Goal: Task Accomplishment & Management: Use online tool/utility

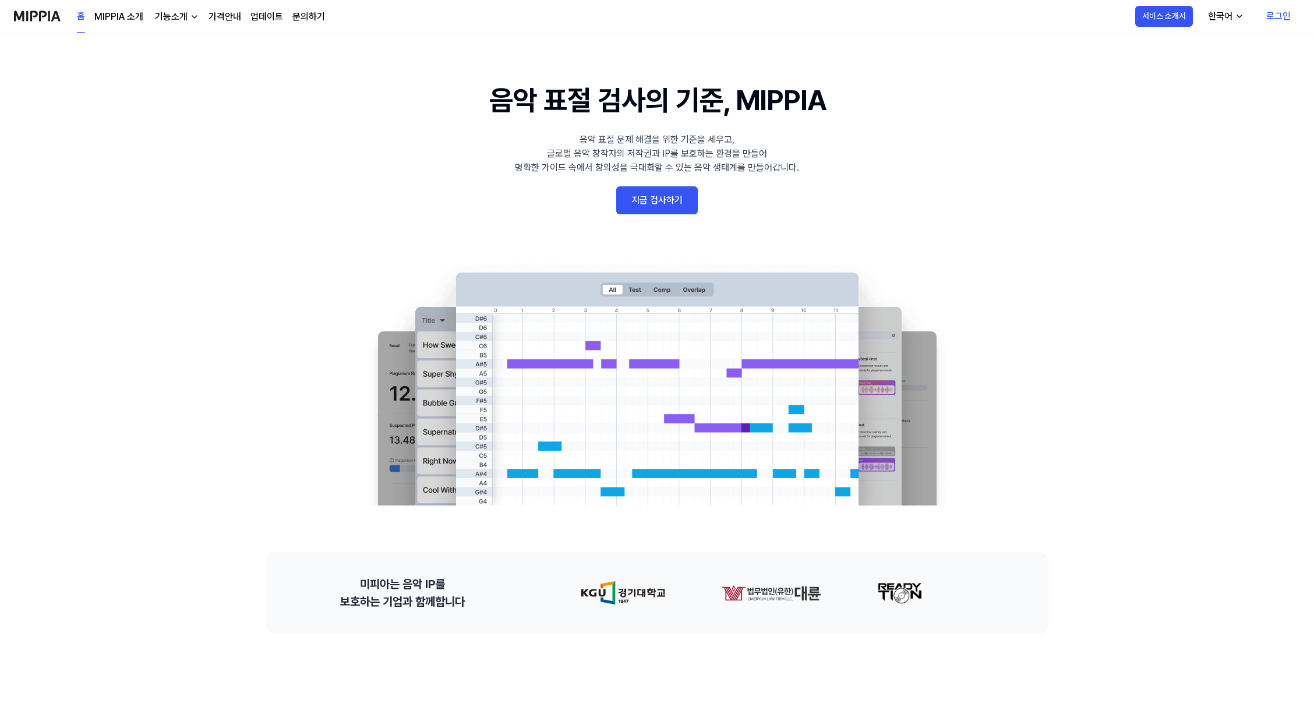
click at [263, 263] on 배너 "음악 표절 검사의 기준, MIPPIA 음악 표절 문제 해결을 위한 기준을 세우고, 글로벌 음악 창작자의 저작권과 IP를 보호하는 환경을 만들어…" at bounding box center [657, 292] width 839 height 426
click at [1211, 20] on div "한국어" at bounding box center [1220, 16] width 29 height 14
click at [1161, 48] on link "English" at bounding box center [1190, 46] width 112 height 23
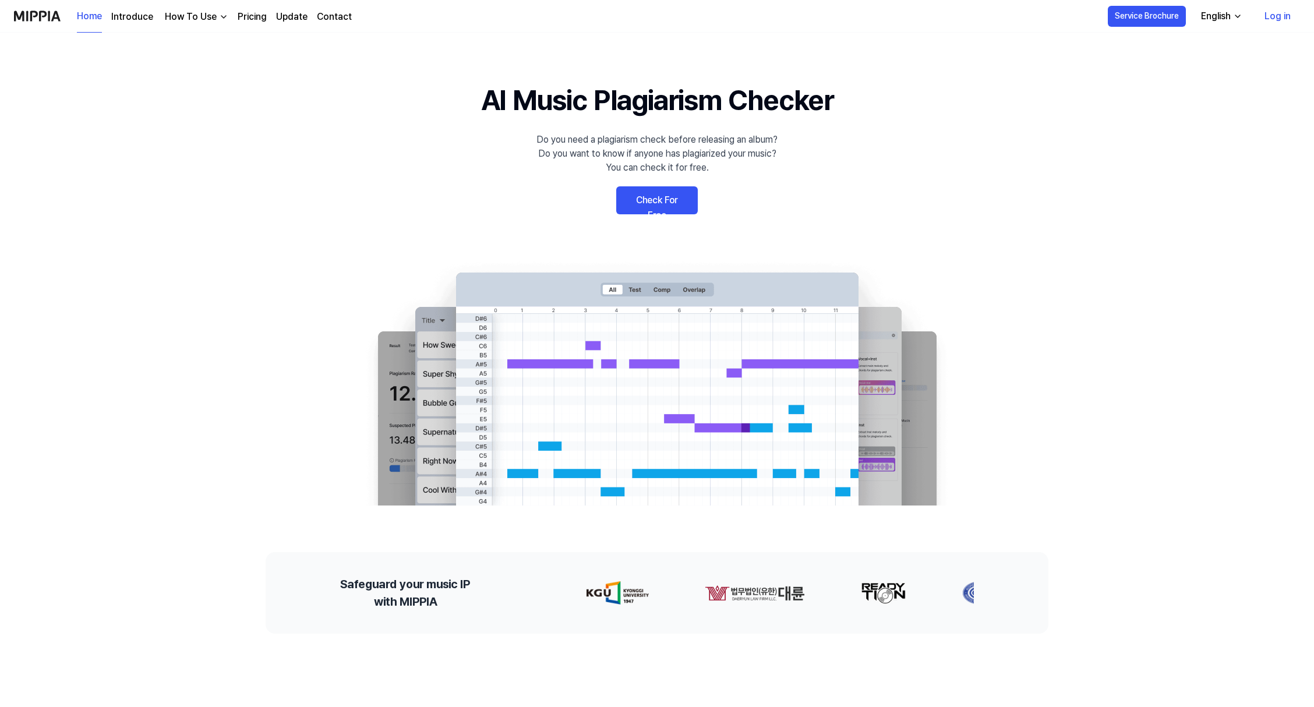
drag, startPoint x: 1124, startPoint y: 299, endPoint x: 1192, endPoint y: 210, distance: 111.8
click at [1286, 21] on link "Log in" at bounding box center [1278, 16] width 45 height 33
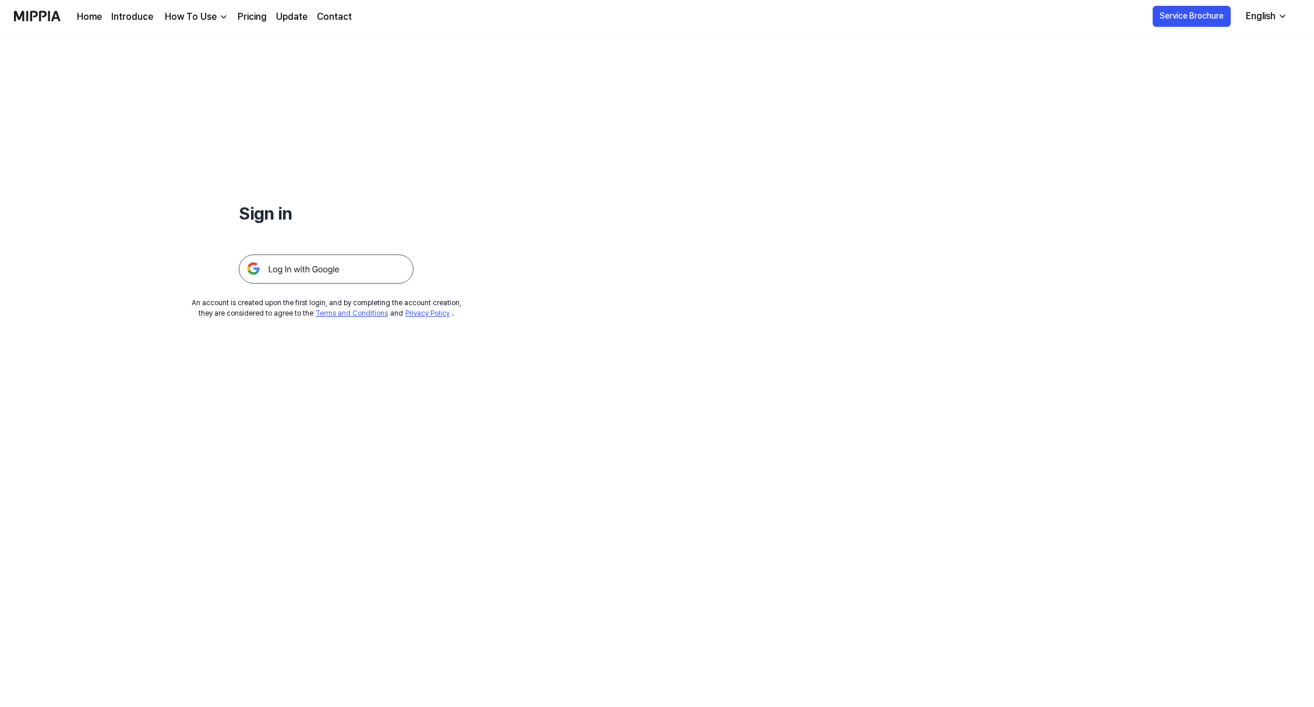
click at [320, 273] on img at bounding box center [326, 269] width 175 height 29
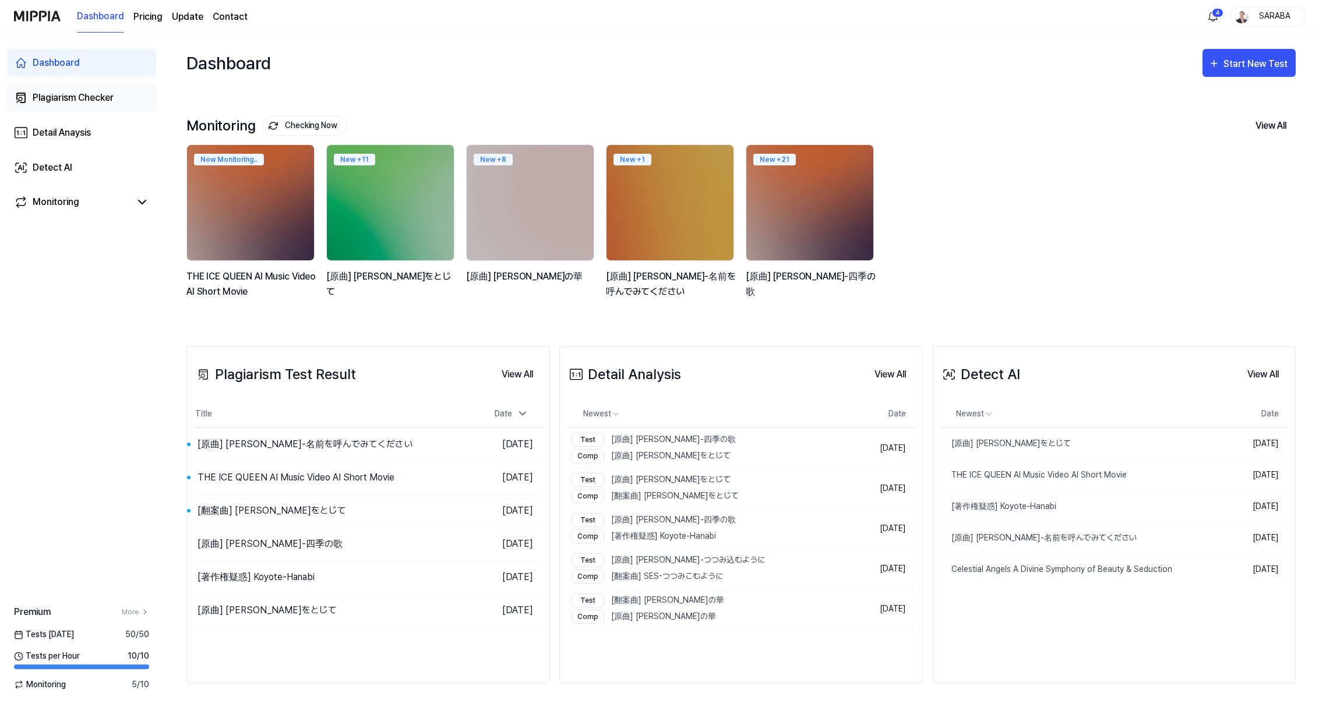
click at [70, 99] on div "Plagiarism Checker" at bounding box center [73, 98] width 81 height 14
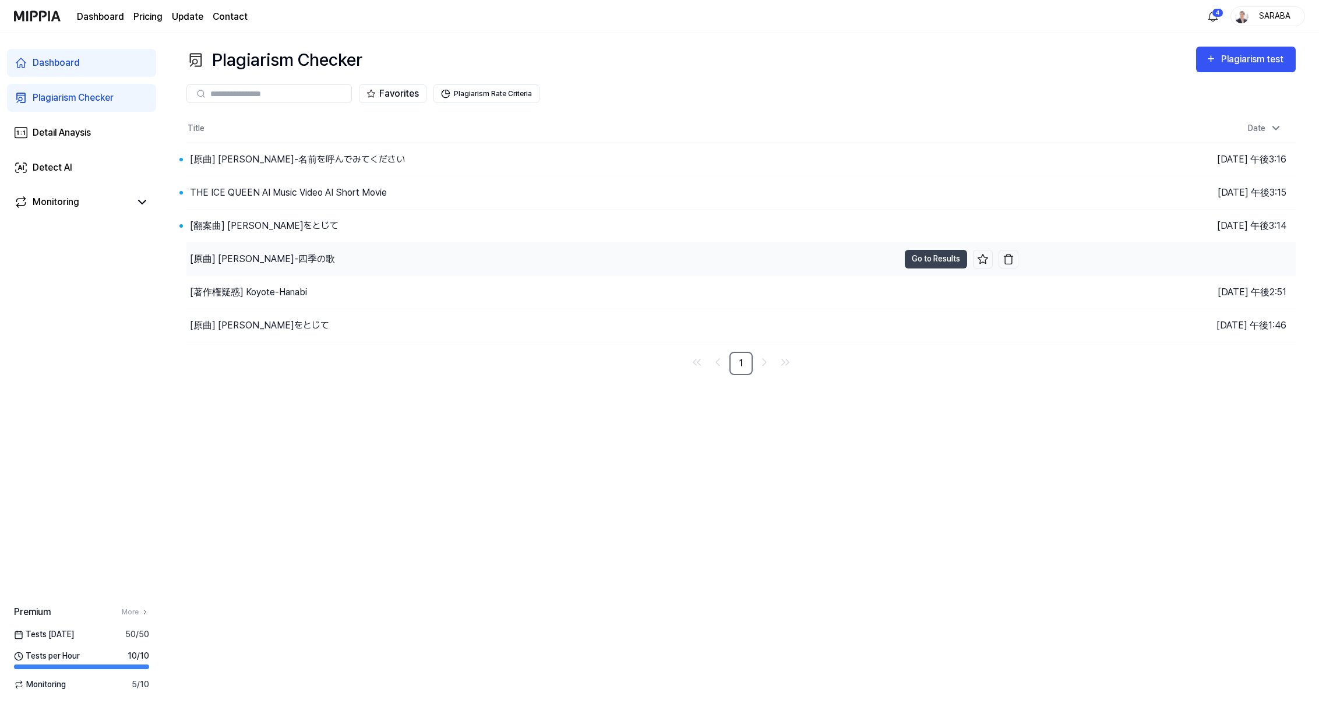
click at [239, 254] on div "[原曲] [PERSON_NAME]-四季の歌" at bounding box center [262, 259] width 145 height 14
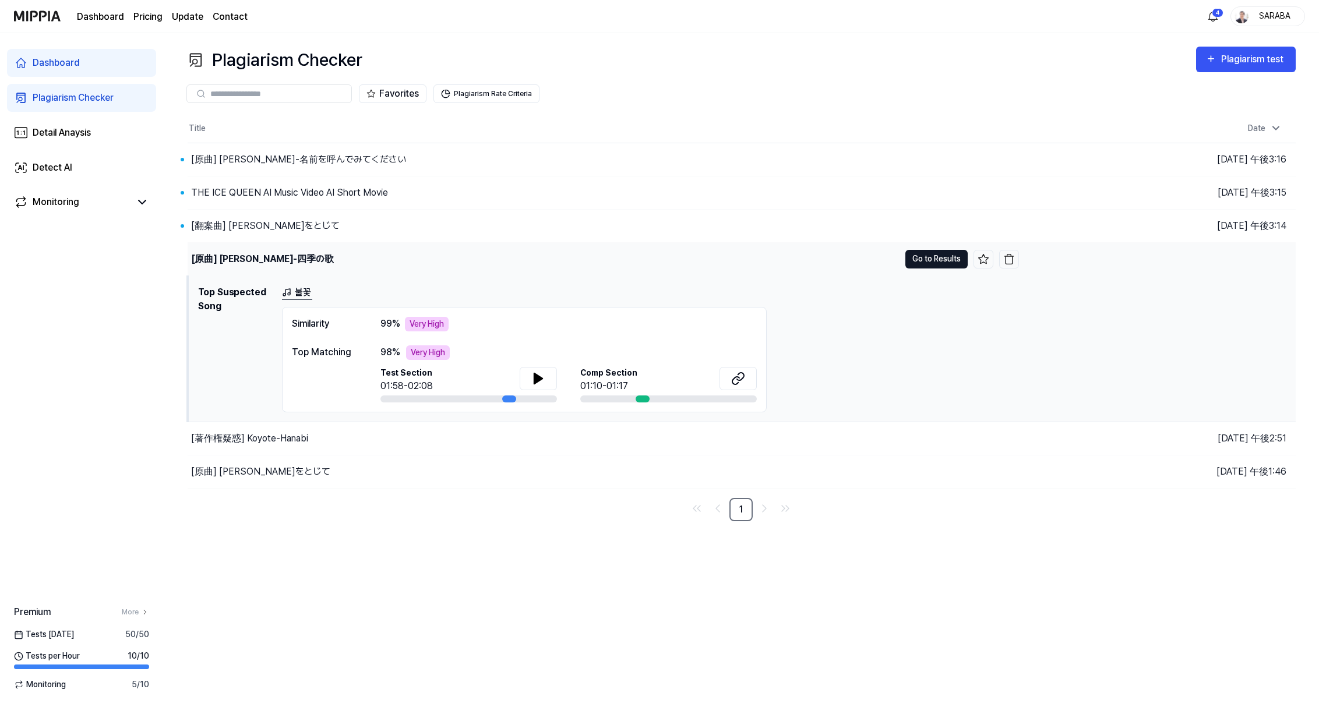
click at [914, 253] on button "Go to Results" at bounding box center [936, 259] width 62 height 19
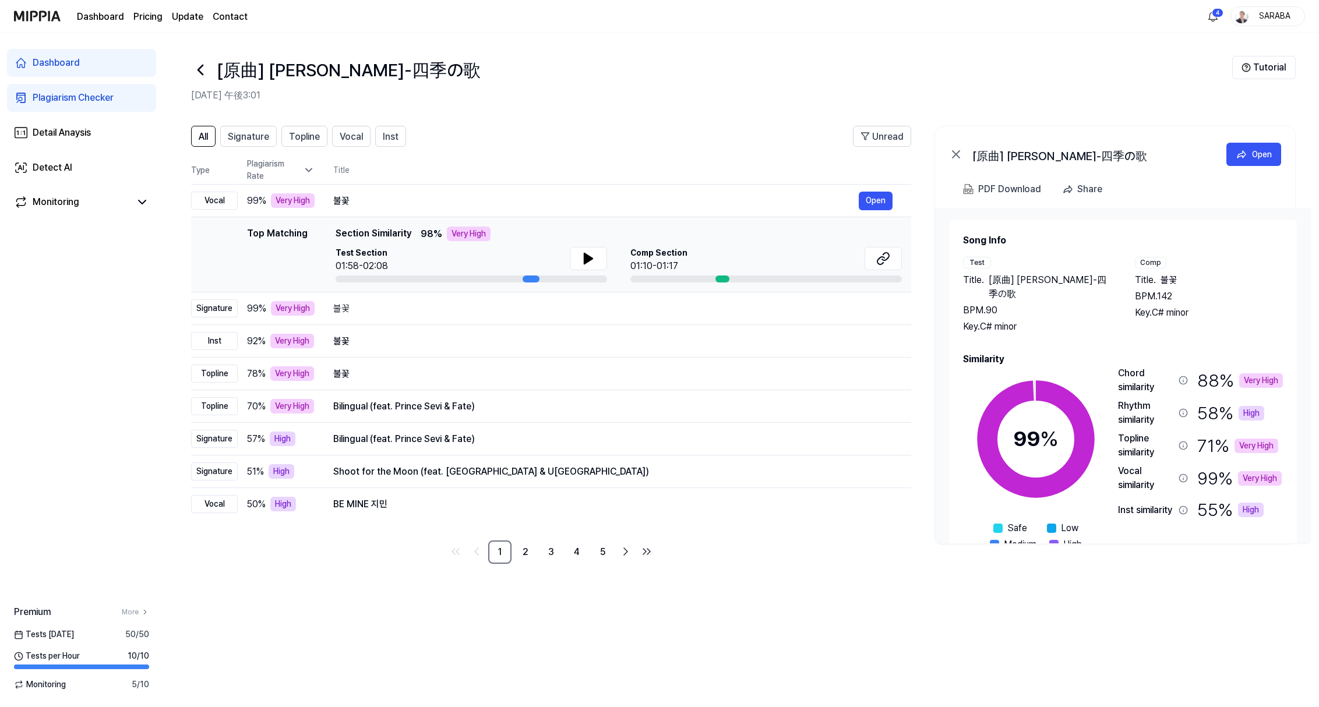
drag, startPoint x: 1004, startPoint y: 191, endPoint x: 804, endPoint y: 139, distance: 206.9
click at [766, 134] on header "All Signature Topline Vocal Inst Unread" at bounding box center [551, 141] width 720 height 30
click at [1009, 195] on div "PDF Download" at bounding box center [1009, 189] width 63 height 15
click at [651, 111] on header "[原曲] 芹洋子-四季の歌 2025年8月22日 午後3:01 Tutorial" at bounding box center [741, 74] width 1156 height 82
click at [863, 195] on button "Open" at bounding box center [876, 201] width 34 height 19
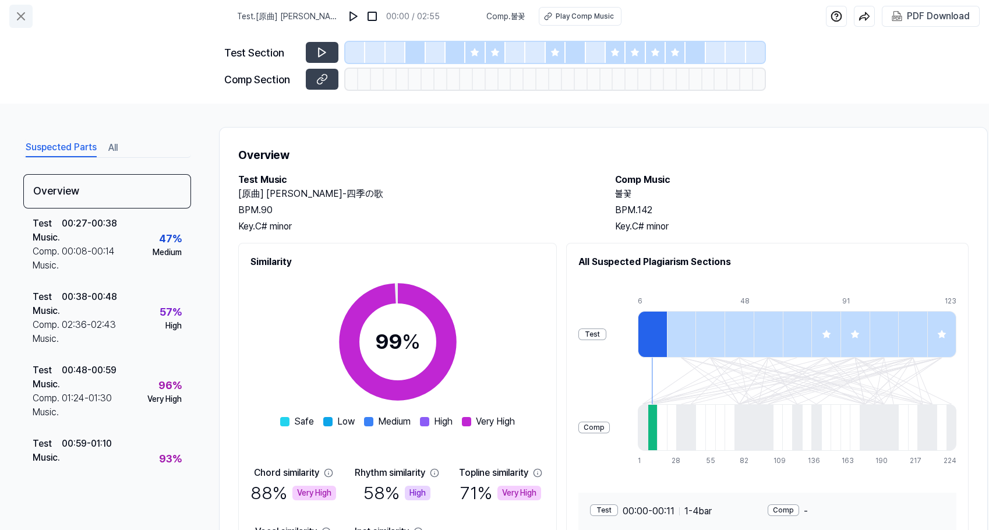
click at [24, 16] on icon at bounding box center [21, 16] width 14 height 14
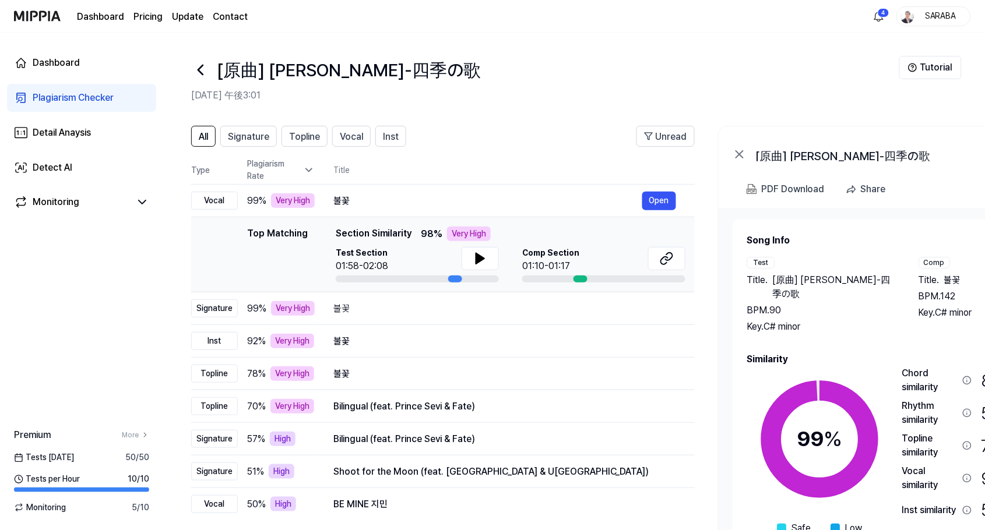
click at [939, 16] on div "SARABA" at bounding box center [940, 15] width 45 height 13
click at [855, 167] on link "KO" at bounding box center [897, 166] width 134 height 13
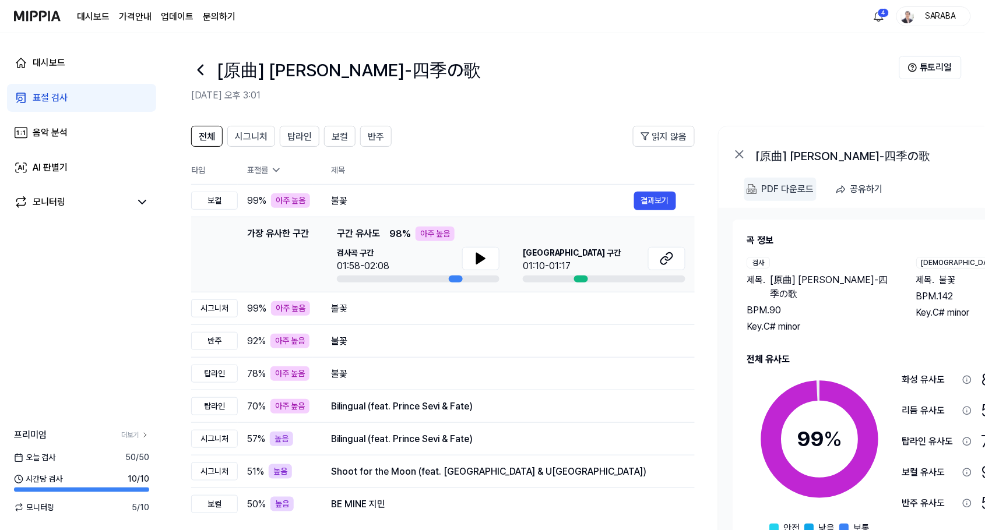
click at [780, 191] on div "PDF 다운로드" at bounding box center [787, 189] width 52 height 15
click at [661, 77] on div "[原曲] [PERSON_NAME]-四季の歌" at bounding box center [545, 70] width 708 height 28
click at [653, 199] on button "결과보기" at bounding box center [655, 201] width 42 height 19
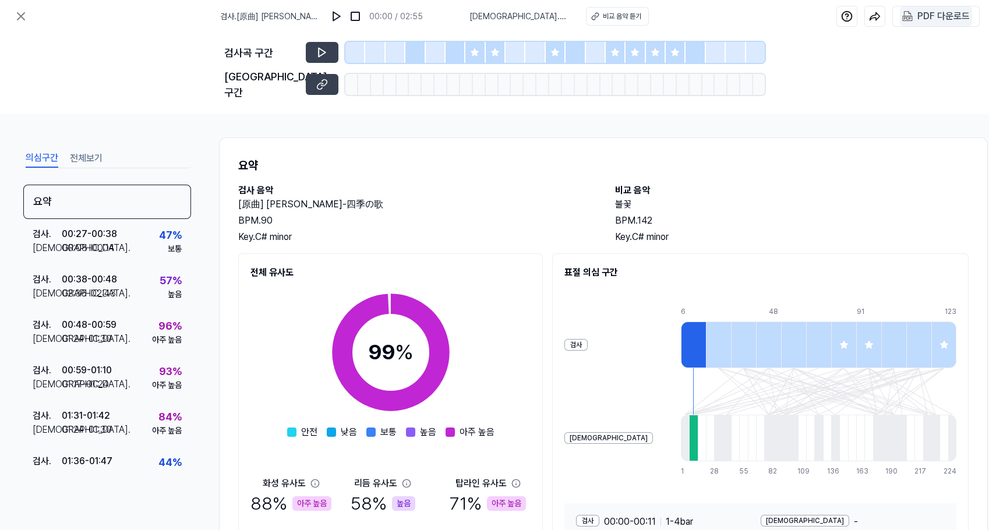
click at [950, 19] on div "PDF 다운로드" at bounding box center [944, 16] width 52 height 15
click at [20, 16] on icon at bounding box center [20, 16] width 7 height 7
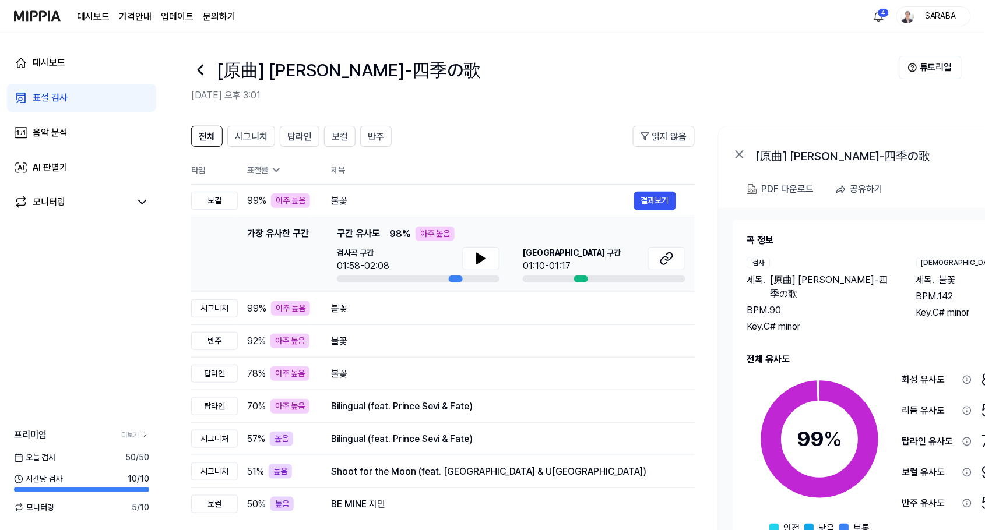
click at [948, 19] on div "SARABA" at bounding box center [940, 15] width 45 height 13
click at [868, 150] on link "EN" at bounding box center [897, 145] width 134 height 13
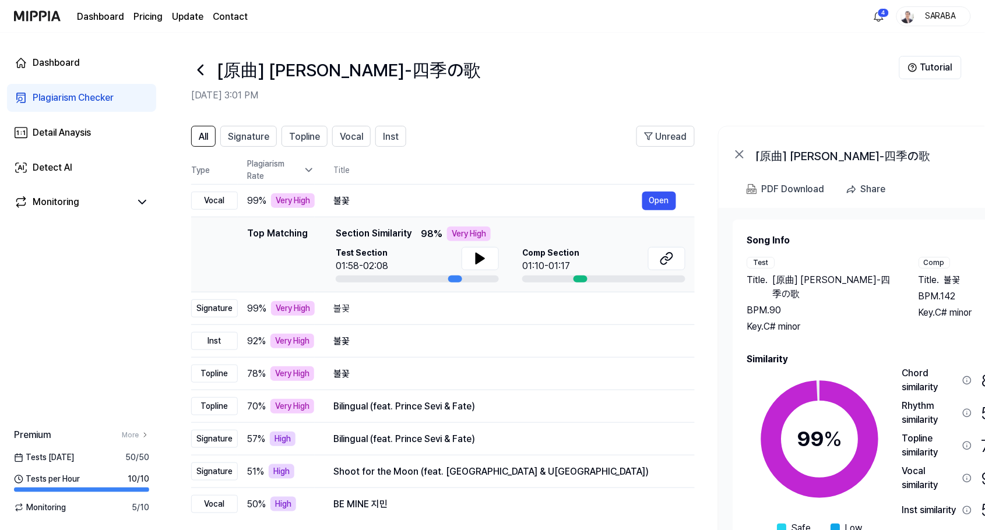
click at [574, 68] on div "[原曲] [PERSON_NAME]-四季の歌" at bounding box center [545, 70] width 708 height 28
click at [907, 105] on header "[原曲] 芹洋子-四季の歌 Aug 22, 2025, 3:01 PM Tutorial" at bounding box center [573, 74] width 821 height 82
click at [506, 44] on header "[原曲] 芹洋子-四季の歌 Aug 22, 2025, 3:01 PM Tutorial" at bounding box center [573, 74] width 821 height 82
click at [679, 62] on div "[原曲] [PERSON_NAME]-四季の歌" at bounding box center [545, 70] width 708 height 28
click at [668, 203] on button "Open" at bounding box center [659, 201] width 34 height 19
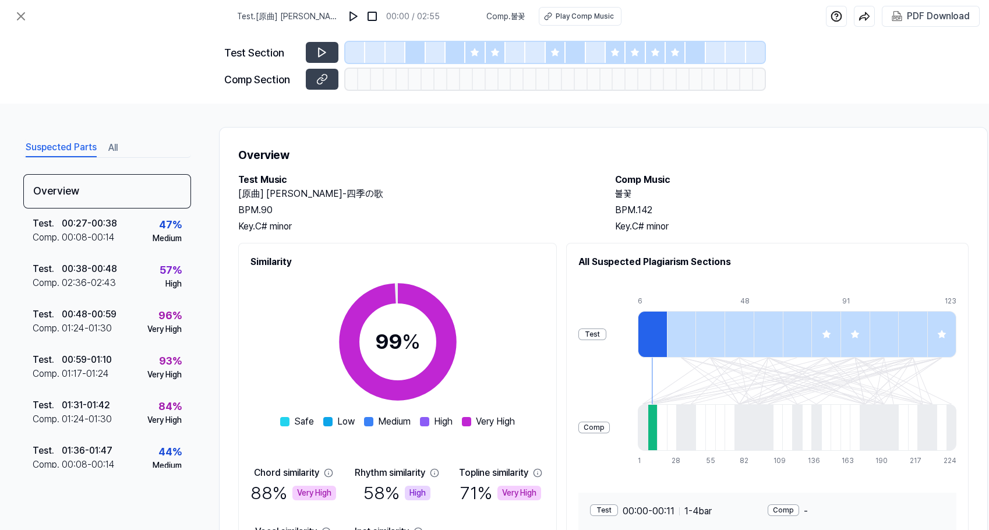
click at [826, 142] on div "Overview Test Music [原曲] 芹洋子-四季の歌 BPM. 90 Key. C# minor Comp Music 불꽃 BPM. 142 …" at bounding box center [603, 362] width 769 height 470
click at [933, 12] on div "PDF Download" at bounding box center [938, 16] width 63 height 15
click at [20, 16] on icon at bounding box center [20, 16] width 7 height 7
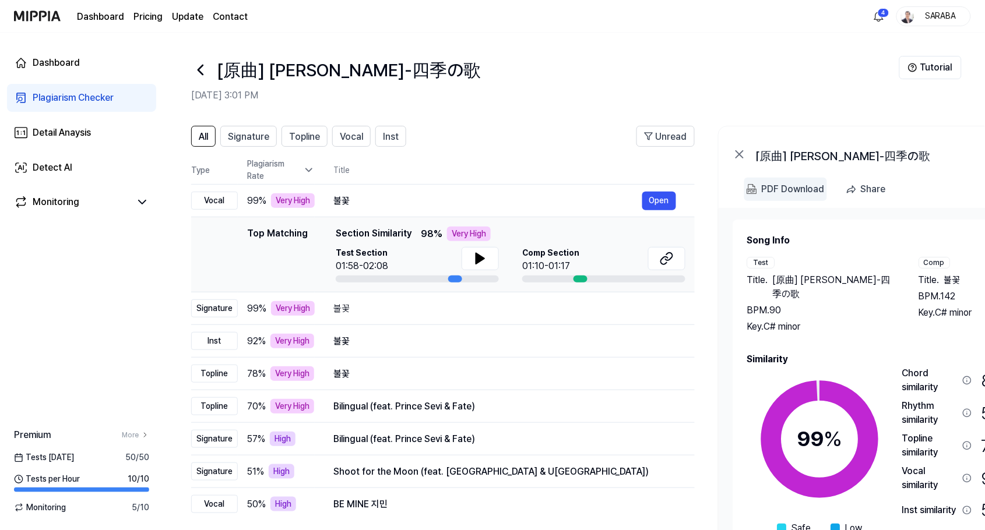
click at [788, 190] on div "PDF Download" at bounding box center [792, 189] width 63 height 15
click at [681, 89] on h2 "Aug 22, 2025, 3:01 PM" at bounding box center [545, 96] width 708 height 14
click at [936, 13] on div "SARABA" at bounding box center [940, 15] width 45 height 13
click at [682, 65] on div "[原曲] [PERSON_NAME]-四季の歌" at bounding box center [545, 70] width 708 height 28
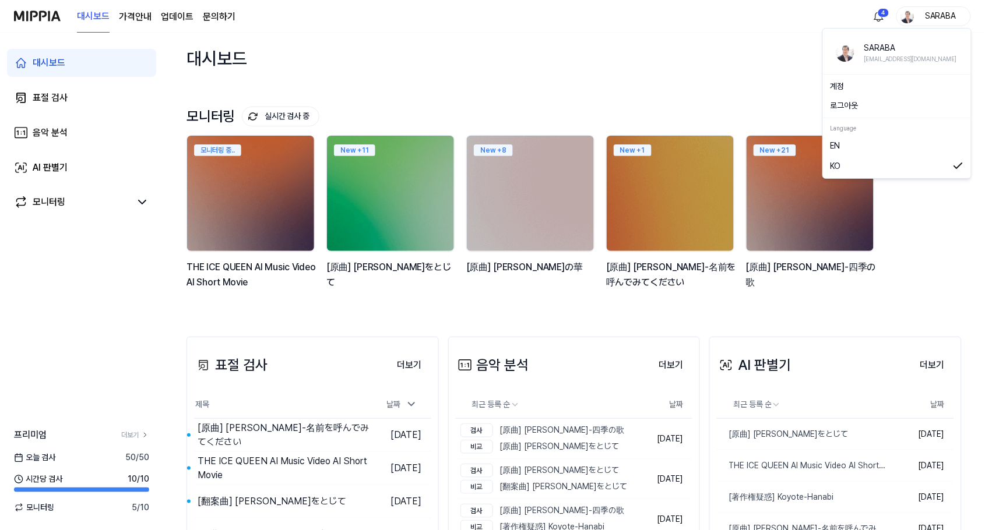
click at [950, 17] on div "SARABA" at bounding box center [940, 15] width 45 height 13
click at [861, 149] on link "EN" at bounding box center [897, 145] width 134 height 13
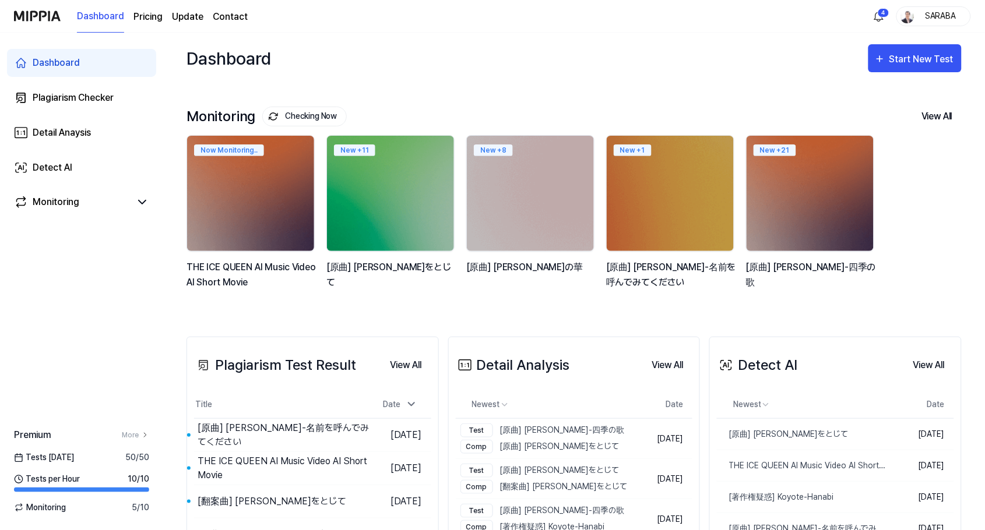
click at [661, 68] on div "Dashboard Start New Test" at bounding box center [573, 58] width 775 height 51
